Goal: Information Seeking & Learning: Check status

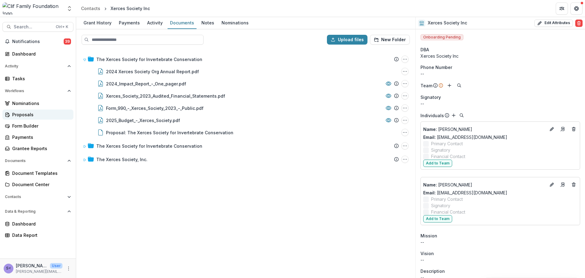
click at [39, 118] on link "Proposals" at bounding box center [37, 114] width 71 height 10
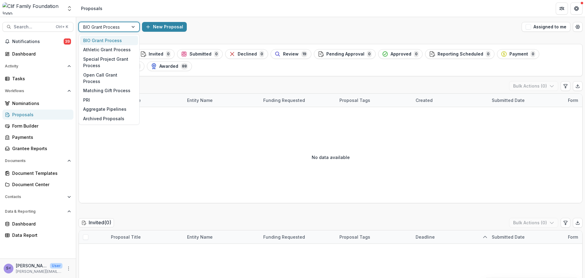
click at [130, 25] on div at bounding box center [133, 26] width 11 height 9
click at [105, 76] on div "Open Call Grant Process" at bounding box center [109, 78] width 58 height 16
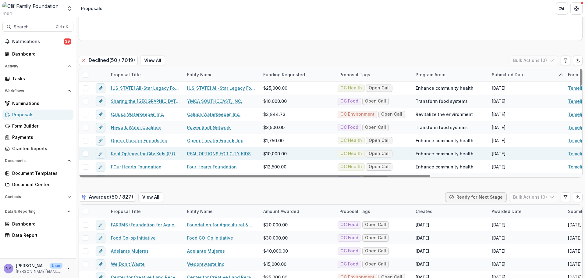
scroll to position [1095, 0]
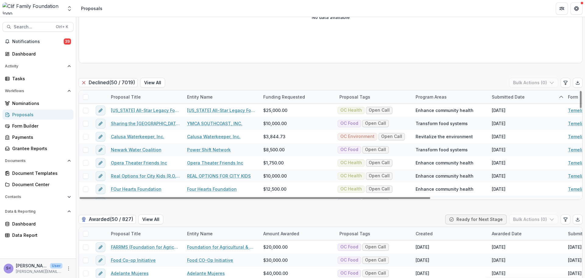
click at [132, 97] on div "Proposal Title" at bounding box center [125, 97] width 37 height 6
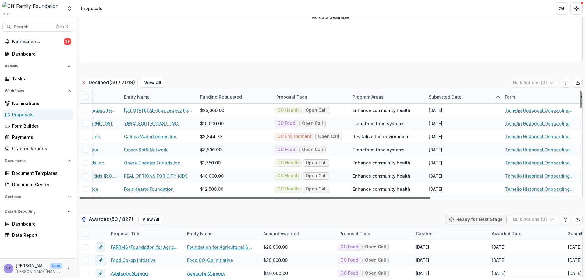
scroll to position [0, 68]
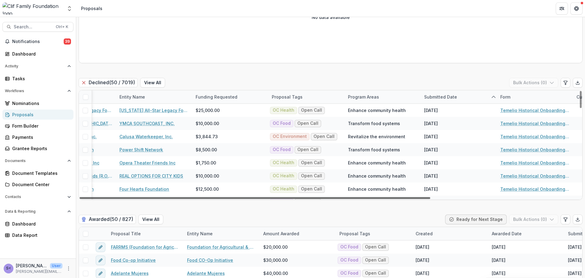
drag, startPoint x: 409, startPoint y: 197, endPoint x: 456, endPoint y: 196, distance: 47.2
click at [430, 197] on div at bounding box center [255, 198] width 351 height 2
click at [452, 94] on div "Submitted Date" at bounding box center [441, 97] width 40 height 6
click at [453, 124] on span "Sort Ascending" at bounding box center [449, 123] width 32 height 5
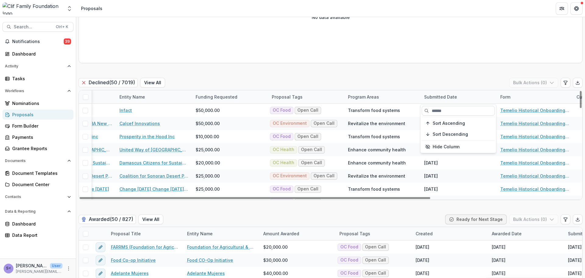
click at [447, 91] on div "Submitted Date" at bounding box center [459, 96] width 76 height 13
click at [447, 97] on div "Submitted Date" at bounding box center [441, 97] width 40 height 6
click at [451, 126] on span "Sort Ascending" at bounding box center [449, 123] width 32 height 5
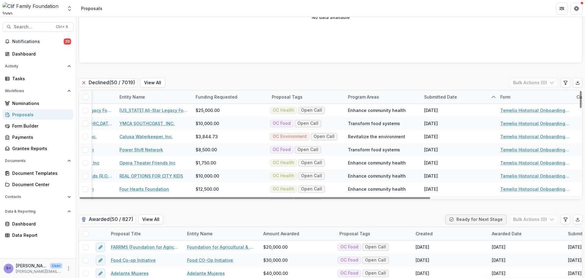
click at [429, 83] on div "Declined ( 50 / 7019 ) View All Bulk Actions ( 0 )" at bounding box center [331, 84] width 504 height 12
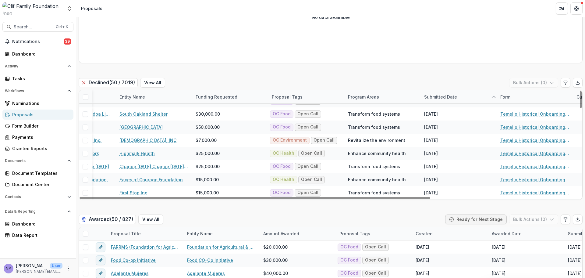
scroll to position [559, 68]
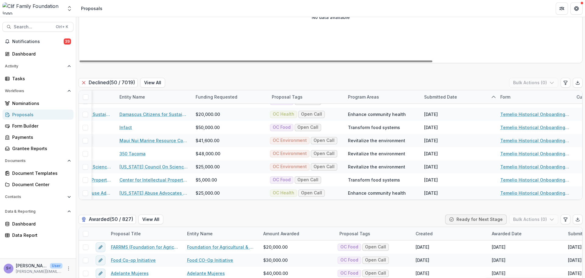
click at [26, 114] on div "Proposals" at bounding box center [40, 114] width 56 height 6
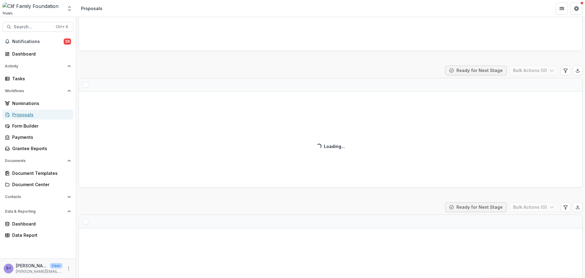
scroll to position [1083, 0]
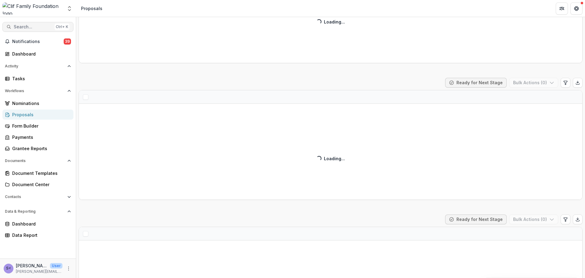
click at [35, 28] on span "Search..." at bounding box center [33, 26] width 38 height 5
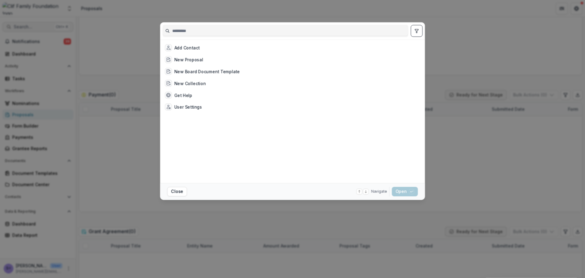
scroll to position [1095, 0]
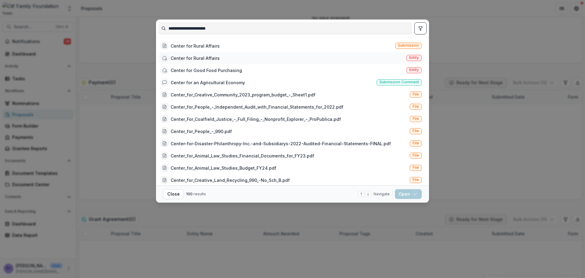
type input "**********"
click at [251, 56] on div "Center for Rural Affairs Entity" at bounding box center [291, 58] width 266 height 12
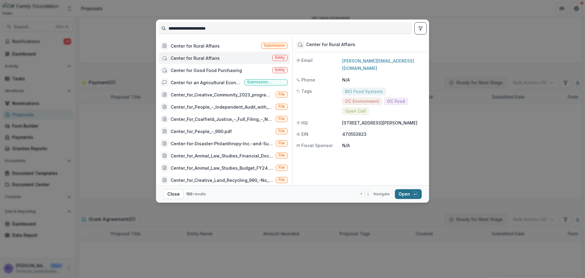
click at [410, 197] on button "Open with enter key" at bounding box center [408, 194] width 27 height 10
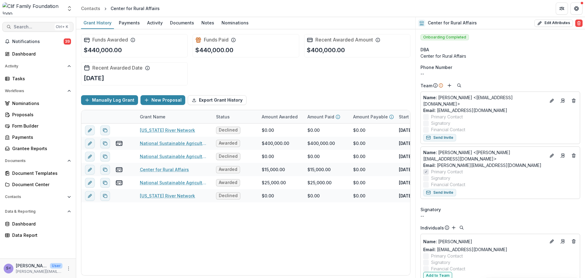
click at [40, 29] on span "Search..." at bounding box center [33, 26] width 38 height 5
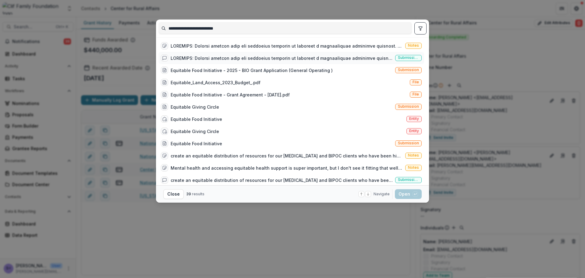
type input "**********"
click at [225, 59] on div at bounding box center [282, 58] width 222 height 6
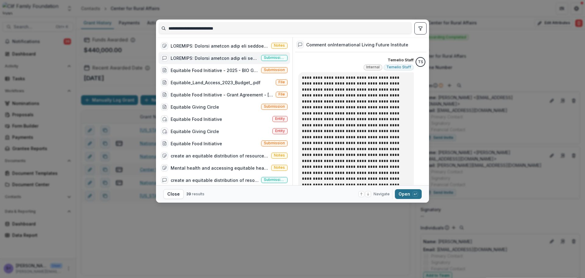
click at [411, 191] on button "Open with enter key" at bounding box center [408, 194] width 27 height 10
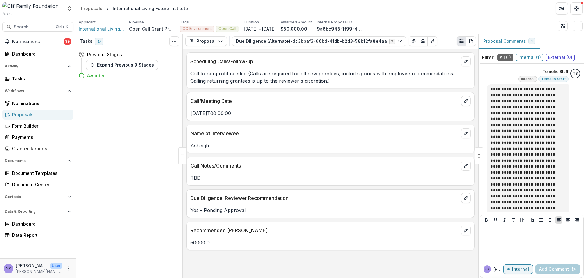
click at [103, 30] on span "International Living Future Institute" at bounding box center [102, 29] width 46 height 6
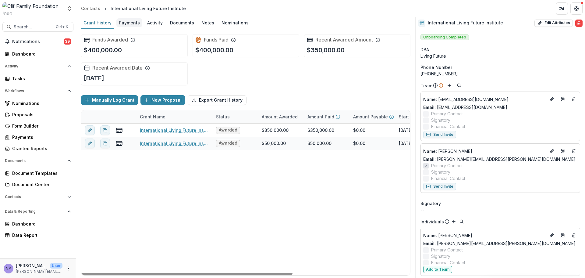
click at [133, 23] on div "Payments" at bounding box center [129, 22] width 26 height 9
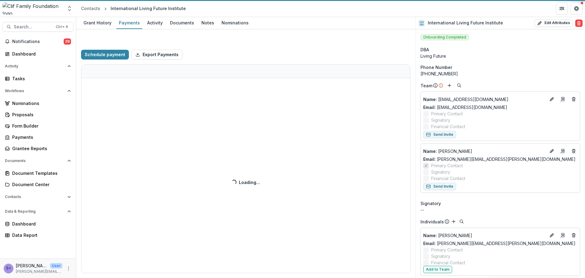
select select "**********"
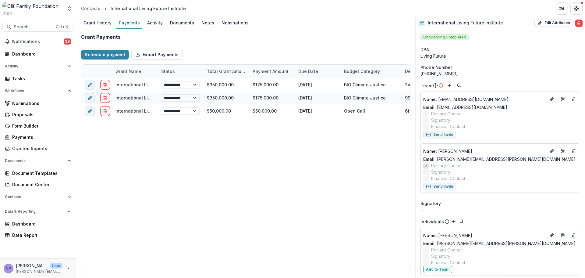
select select "**********"
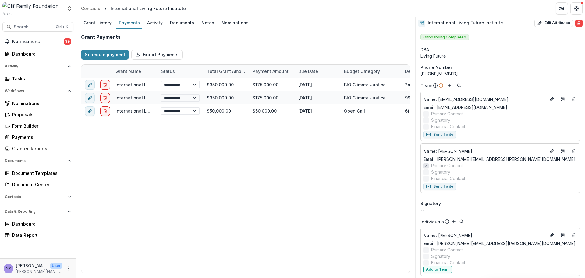
select select "**********"
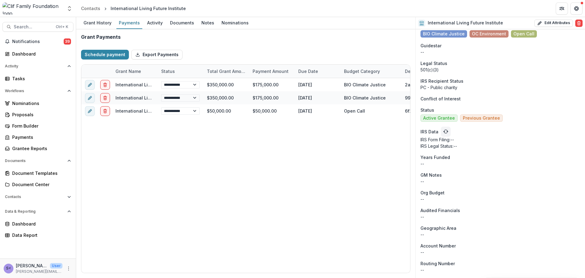
scroll to position [266, 0]
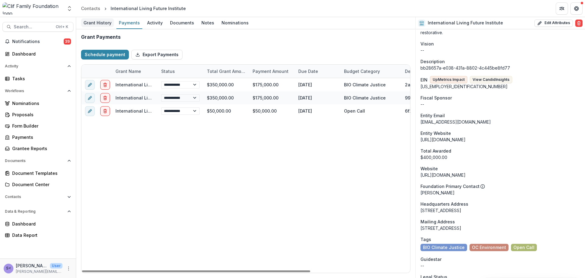
click at [95, 28] on link "Grant History" at bounding box center [97, 23] width 33 height 12
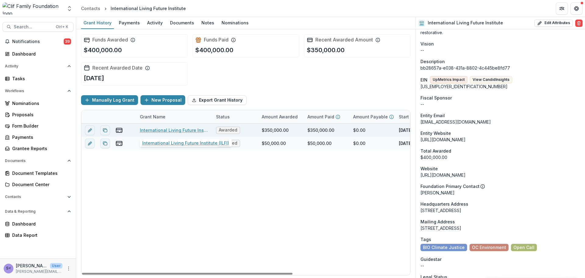
click at [169, 130] on link "International Living Future Institute (ILFI)" at bounding box center [174, 130] width 69 height 6
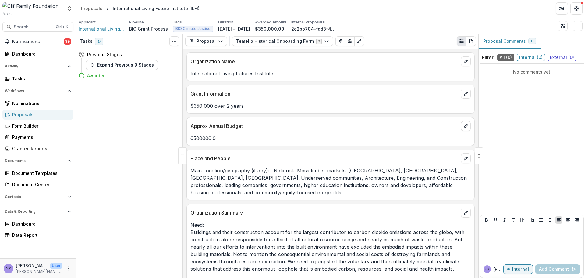
click at [112, 27] on span "International Living Future Institute" at bounding box center [102, 29] width 46 height 6
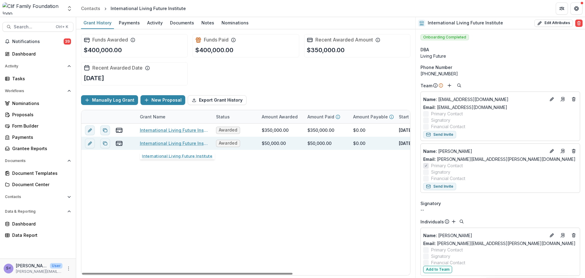
click at [167, 141] on link "International Living Future Institute" at bounding box center [174, 143] width 69 height 6
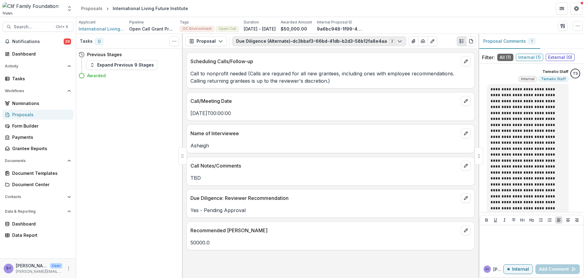
click at [285, 39] on button "Due Diligence (Alternate)-dc3bbaf3-66bd-41db-b2d3-58b12fa8e4aa 2" at bounding box center [319, 41] width 174 height 10
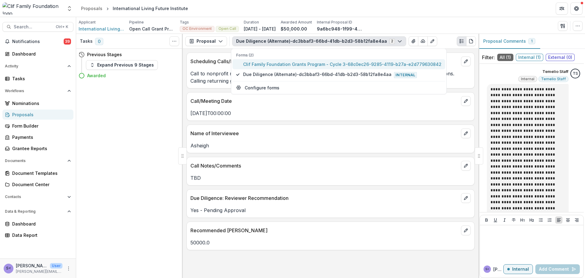
click at [268, 66] on span "Clif Family Foundation Grants Program - Cycle 3-68c0ec26-9285-4119-b27a-e2d7796…" at bounding box center [342, 64] width 198 height 6
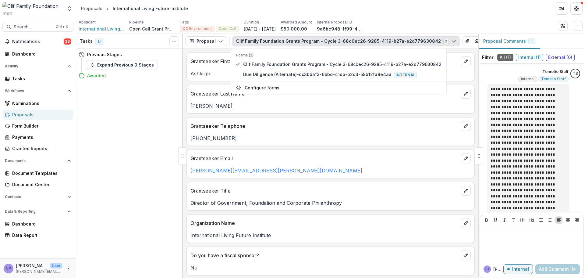
click at [303, 115] on div "Grantseeker First Name Ashleigh Grantseeker Last Name Starke Grantseeker Teleph…" at bounding box center [331, 163] width 296 height 229
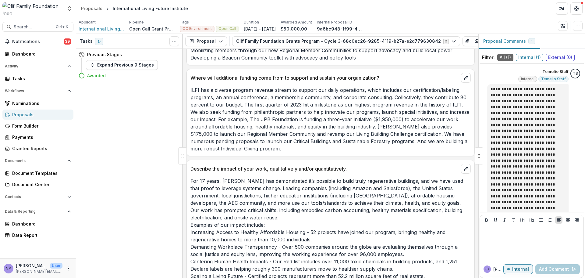
scroll to position [1459, 0]
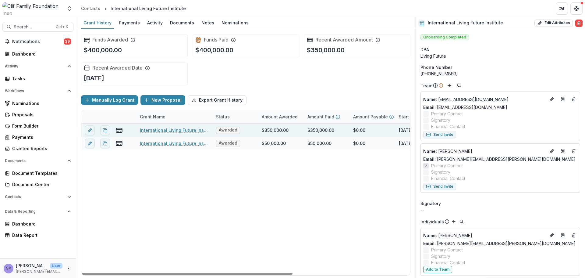
click at [165, 128] on link "International Living Future Institute (ILFI)" at bounding box center [174, 130] width 69 height 6
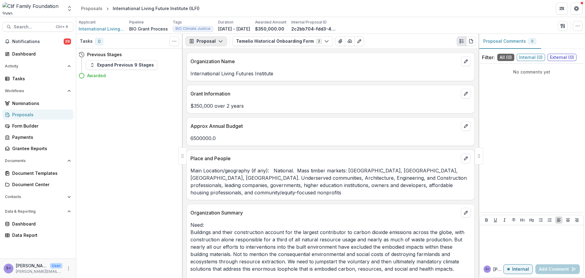
click at [218, 42] on icon "button" at bounding box center [220, 41] width 5 height 5
click at [222, 82] on div "Grant Agreements" at bounding box center [225, 85] width 56 height 6
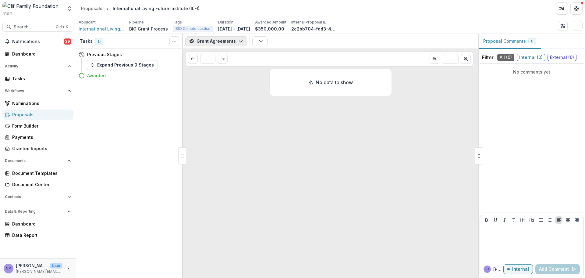
click at [215, 42] on button "Grant Agreements" at bounding box center [216, 41] width 62 height 10
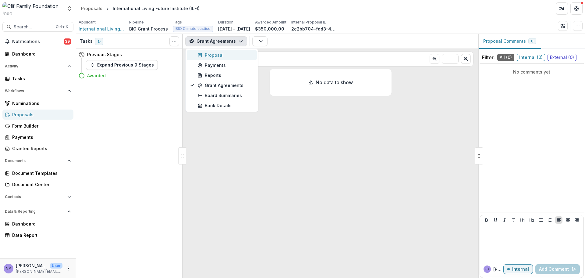
click at [221, 54] on div "Proposal" at bounding box center [225, 55] width 56 height 6
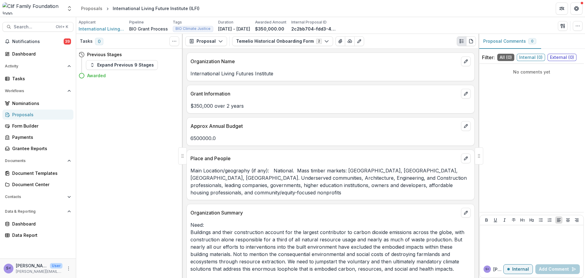
click at [98, 24] on div "Applicant" at bounding box center [102, 22] width 46 height 5
click at [98, 28] on span "International Living Future Institute" at bounding box center [102, 29] width 46 height 6
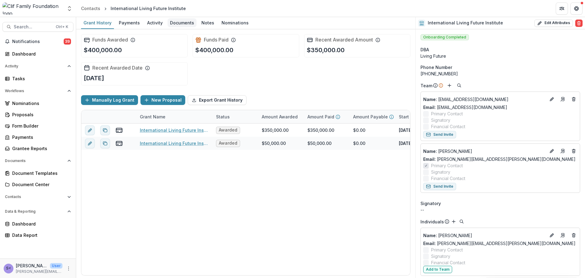
click at [170, 21] on div "Documents" at bounding box center [182, 22] width 29 height 9
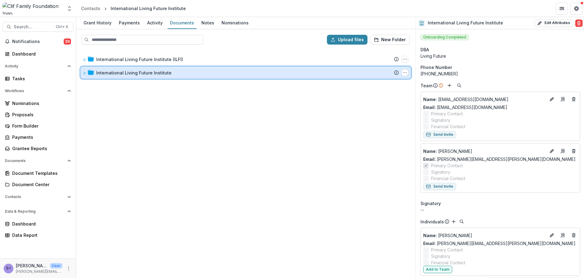
click at [88, 72] on icon at bounding box center [91, 72] width 6 height 5
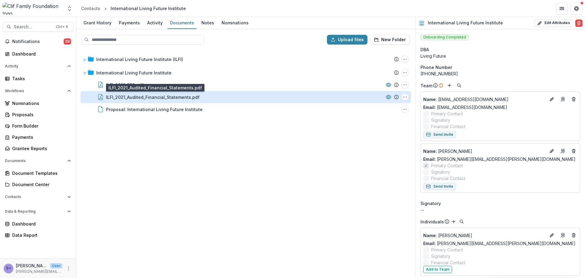
click at [132, 97] on div "ILFI_2021_Audited_Financial_Statements.pdf" at bounding box center [153, 97] width 94 height 6
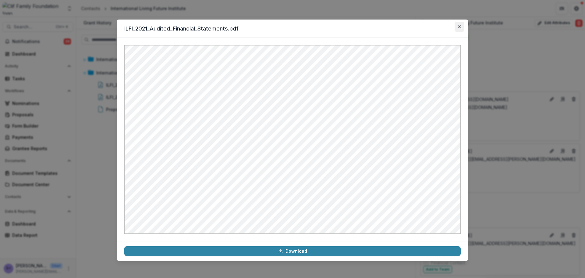
click at [458, 25] on icon "Close" at bounding box center [460, 27] width 4 height 4
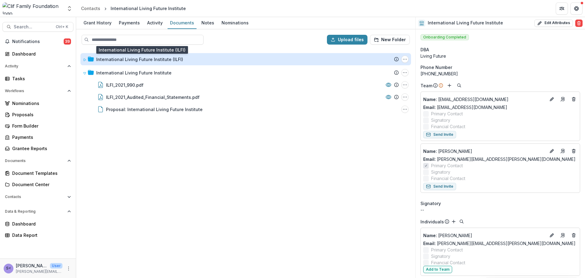
click at [111, 60] on div "International Living Future Institute (ILFI)" at bounding box center [139, 59] width 87 height 6
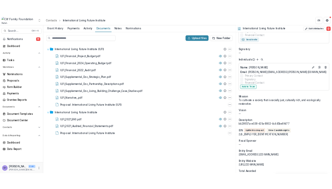
scroll to position [144, 0]
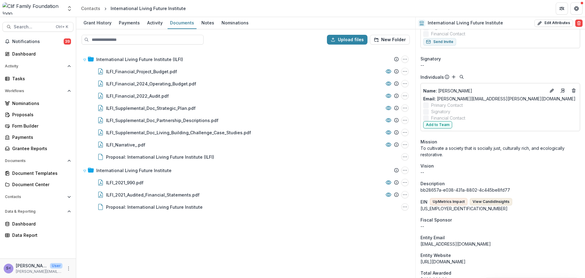
click at [473, 201] on button "View Candid Insights" at bounding box center [491, 201] width 42 height 7
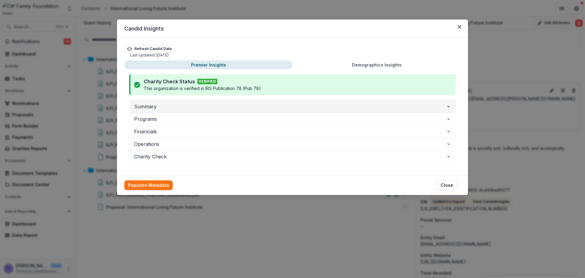
click at [164, 105] on span "Summary" at bounding box center [290, 106] width 312 height 7
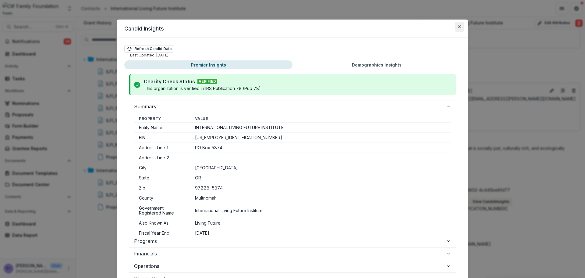
click at [457, 27] on button "Close" at bounding box center [460, 27] width 10 height 10
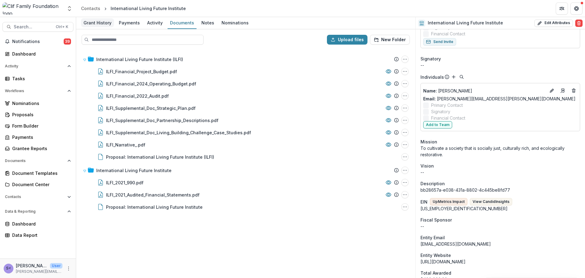
click at [106, 25] on div "Grant History" at bounding box center [97, 22] width 33 height 9
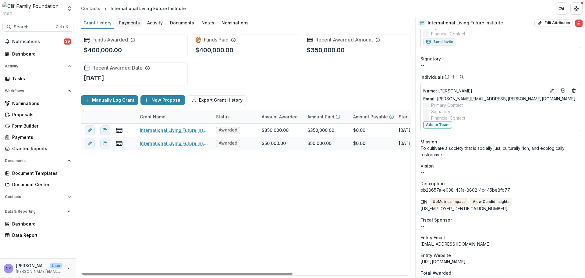
click at [132, 19] on div "Payments" at bounding box center [129, 22] width 26 height 9
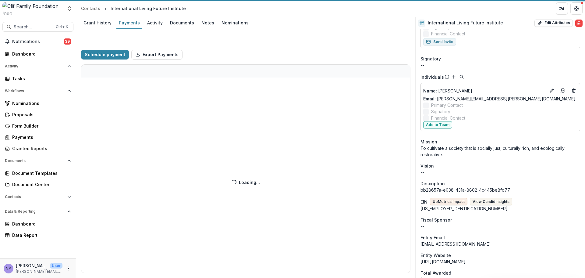
select select "**********"
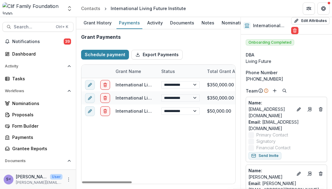
select select "**********"
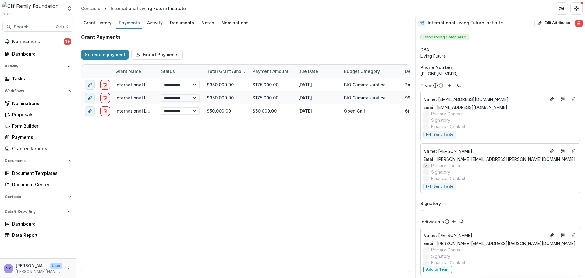
select select "**********"
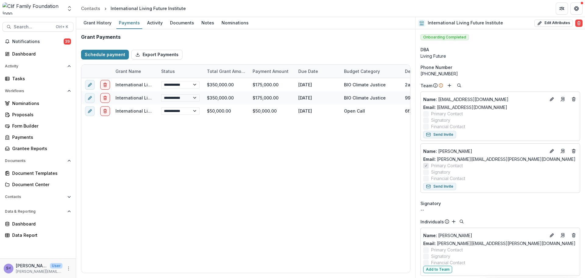
select select "**********"
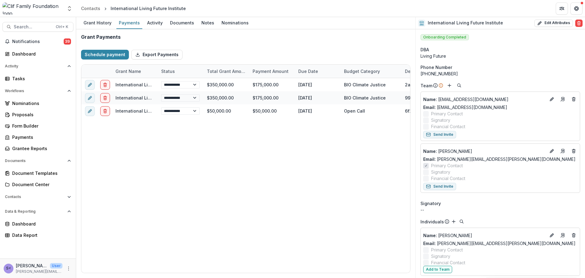
select select "**********"
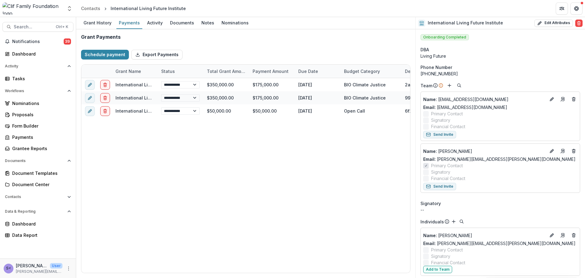
select select "**********"
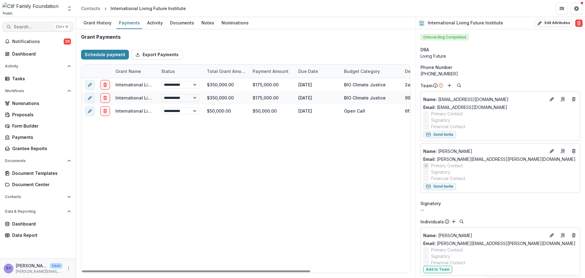
click at [19, 24] on span "Search..." at bounding box center [33, 26] width 38 height 5
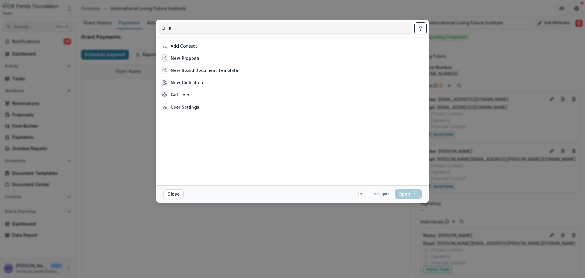
type input "**"
select select "**********"
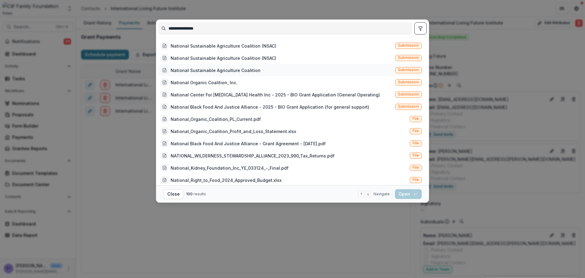
type input "**********"
click at [245, 69] on div "National Sustainable Agriculture Coalition" at bounding box center [216, 70] width 90 height 6
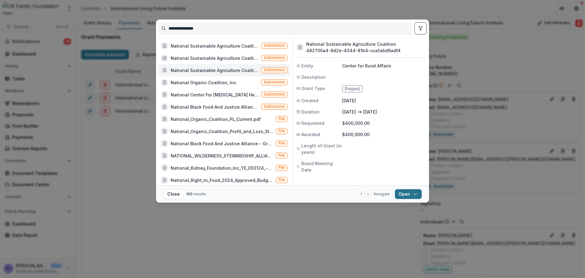
click at [408, 195] on button "Open with enter key" at bounding box center [408, 194] width 27 height 10
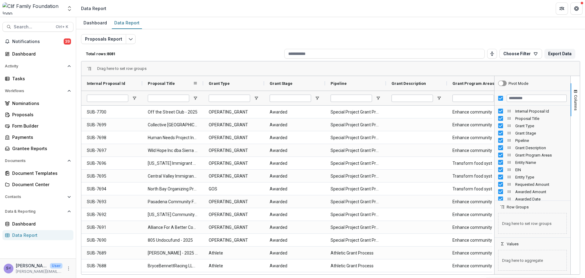
click at [170, 83] on span "Proposal Title" at bounding box center [161, 83] width 27 height 5
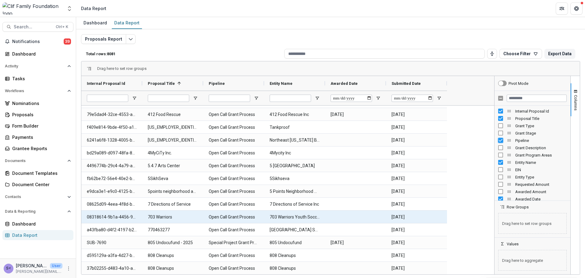
scroll to position [773, 0]
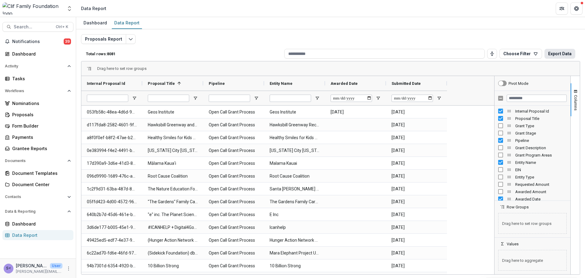
click at [558, 55] on button "Export Data" at bounding box center [560, 54] width 31 height 10
